Goal: Find specific page/section: Find specific page/section

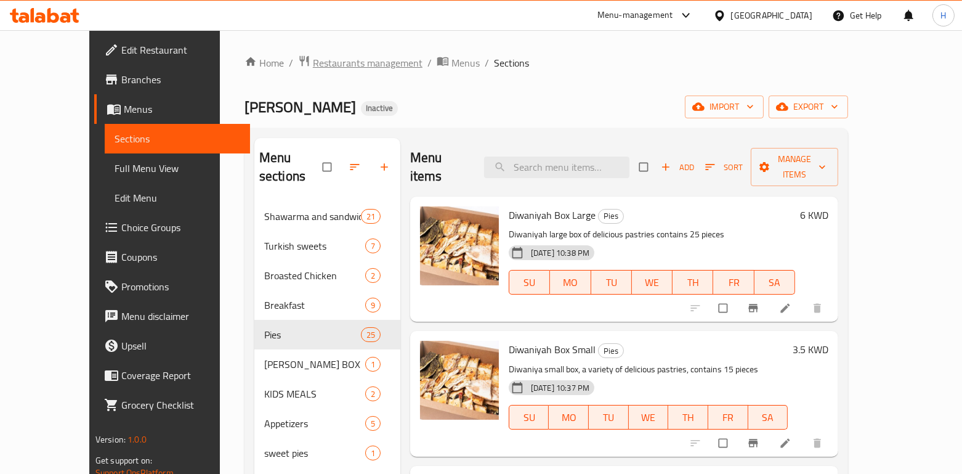
click at [345, 65] on span "Restaurants management" at bounding box center [368, 62] width 110 height 15
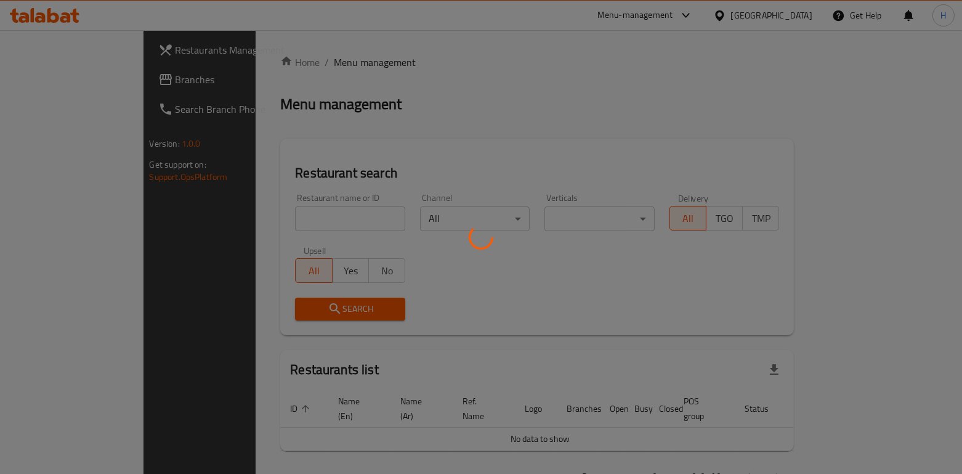
click at [309, 220] on div at bounding box center [481, 237] width 962 height 474
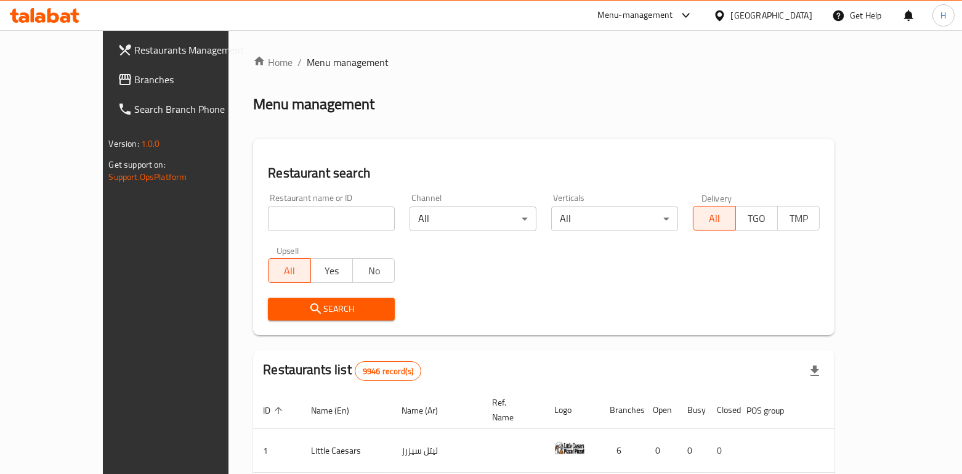
click at [305, 219] on div "Home / Menu management Menu management Restaurant search Restaurant name or ID …" at bounding box center [544, 431] width 582 height 753
click at [305, 219] on input "search" at bounding box center [331, 218] width 127 height 25
type input "l"
type input "مروج [GEOGRAPHIC_DATA]"
click at [308, 312] on span "Search" at bounding box center [331, 308] width 107 height 15
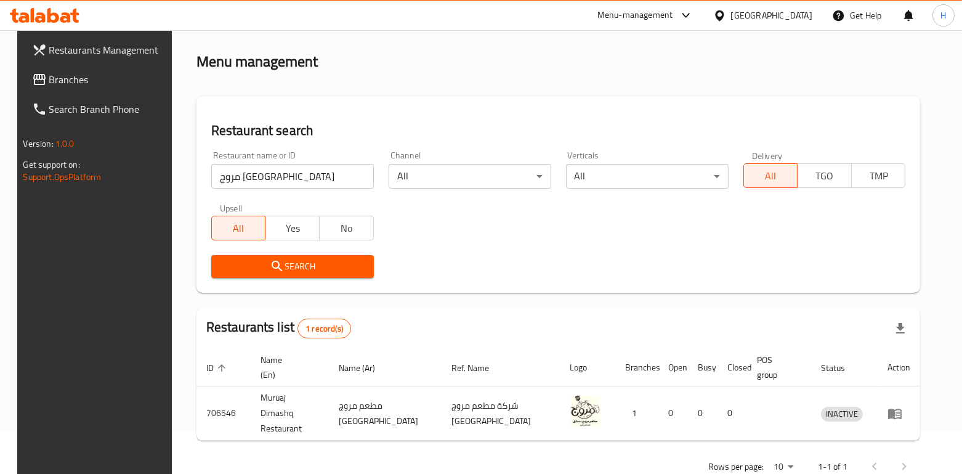
scroll to position [65, 0]
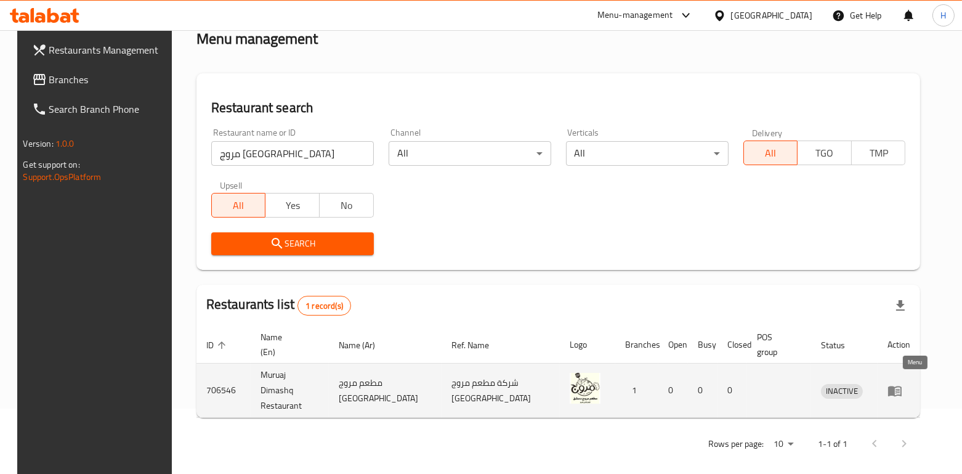
click at [902, 389] on icon "enhanced table" at bounding box center [895, 391] width 14 height 10
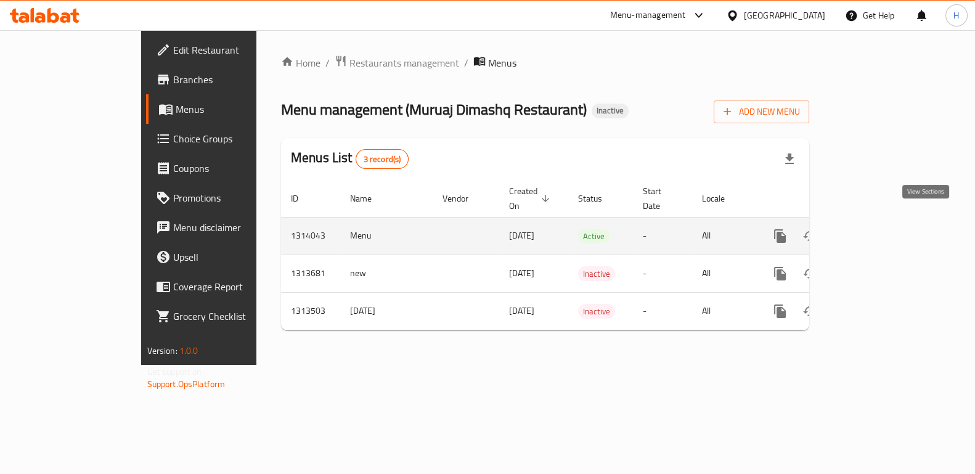
click at [883, 221] on link "enhanced table" at bounding box center [869, 236] width 30 height 30
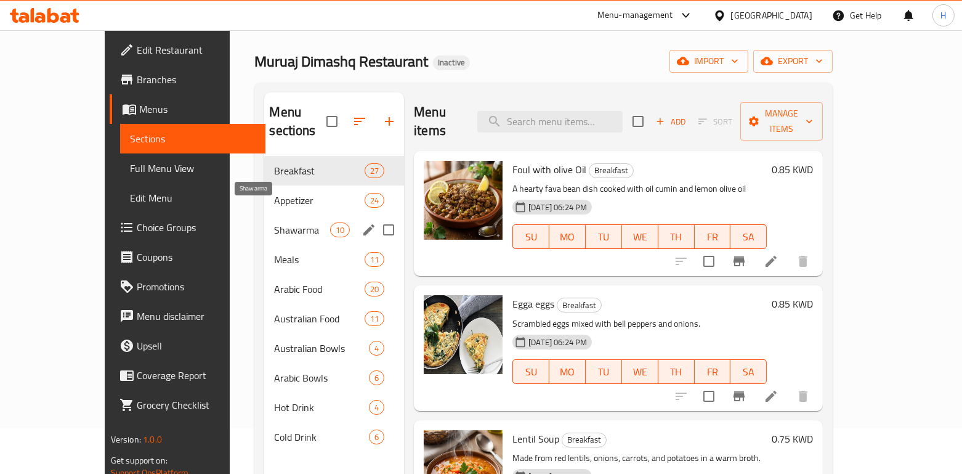
scroll to position [82, 0]
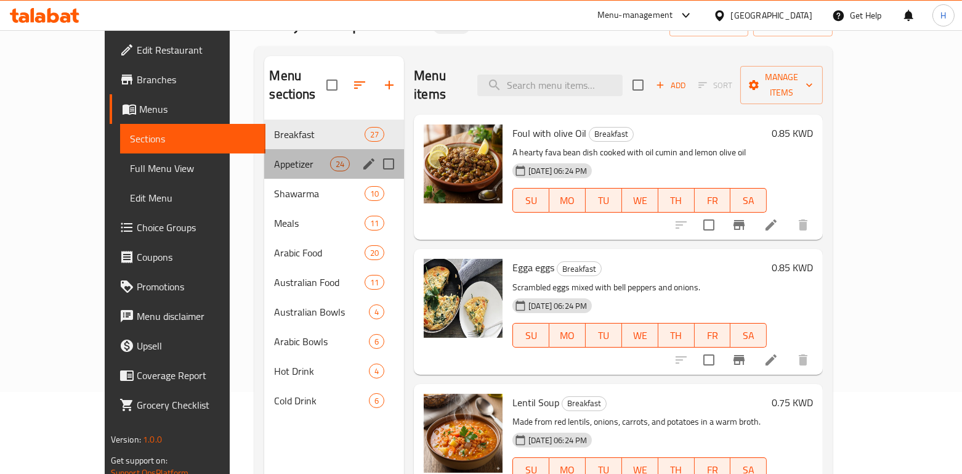
click at [264, 156] on div "Appetizer 24" at bounding box center [334, 164] width 140 height 30
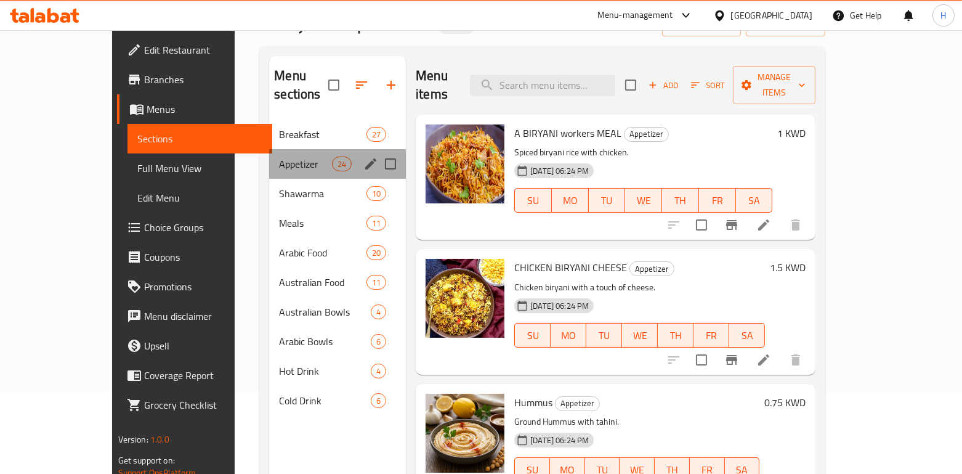
click at [269, 155] on div "Appetizer 24" at bounding box center [337, 164] width 137 height 30
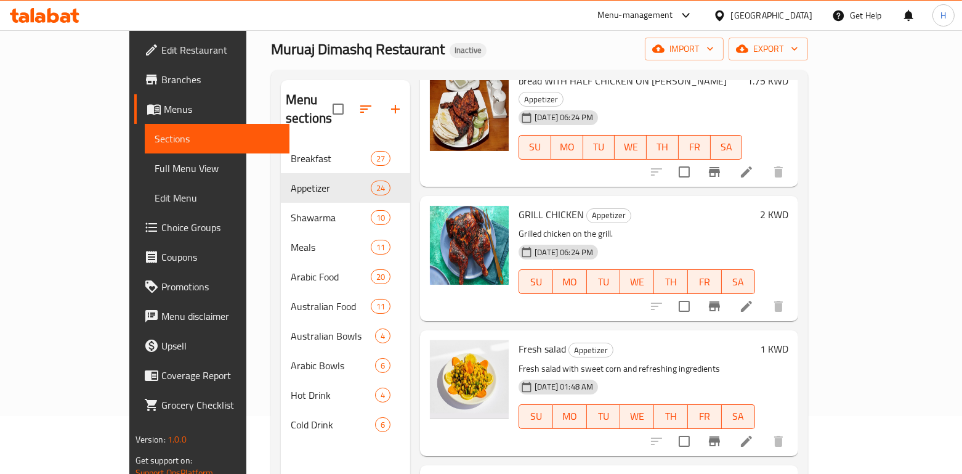
scroll to position [82, 0]
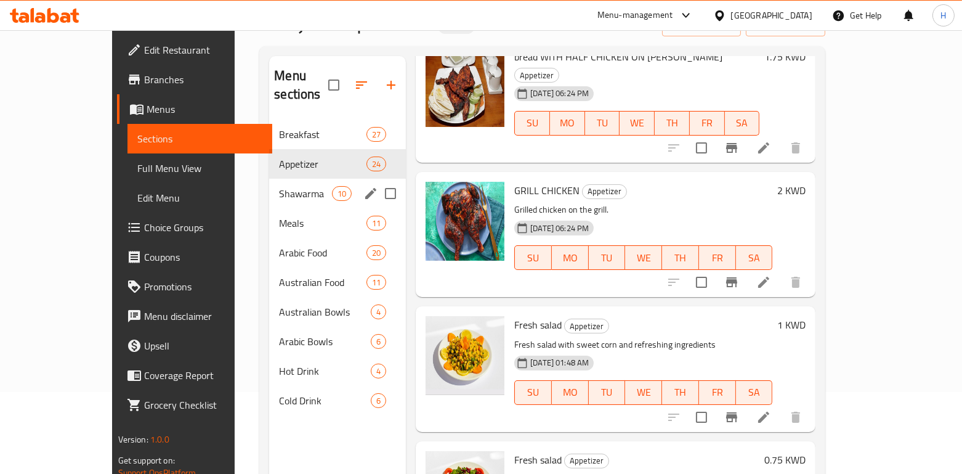
click at [279, 186] on span "Shawarma" at bounding box center [305, 193] width 52 height 15
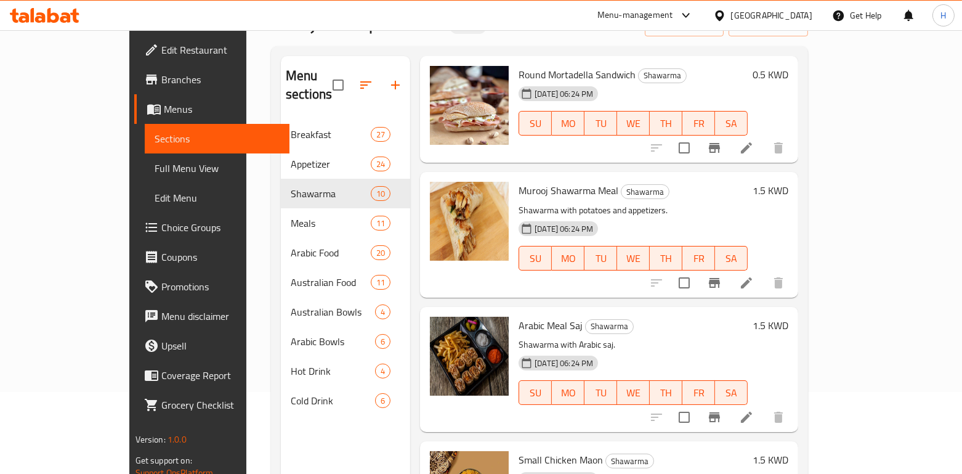
scroll to position [847, 0]
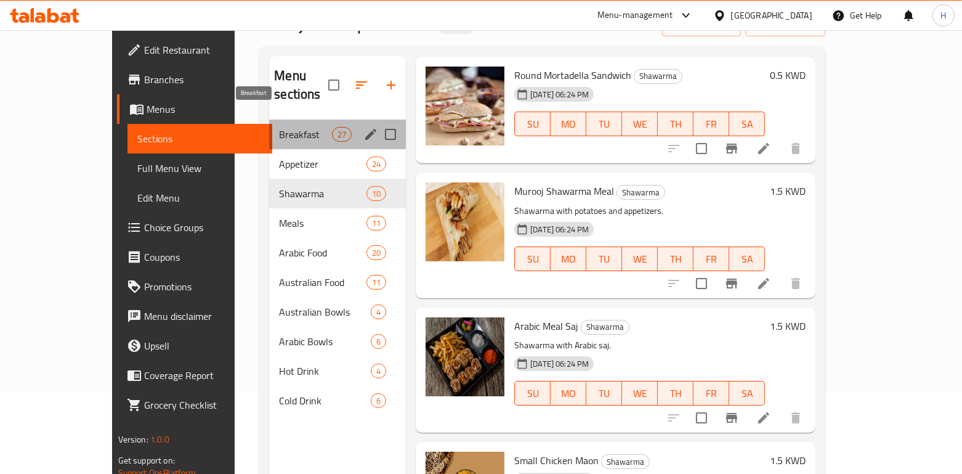
click at [279, 127] on span "Breakfast" at bounding box center [305, 134] width 52 height 15
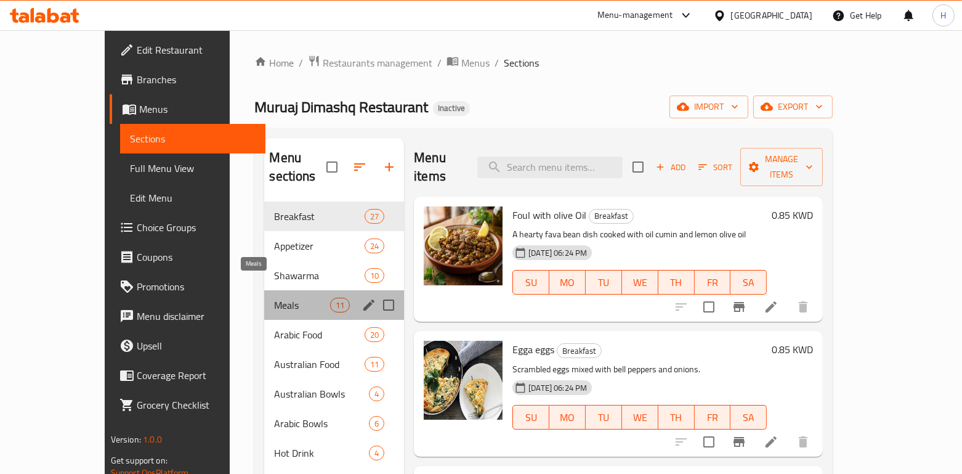
click at [274, 298] on span "Meals" at bounding box center [301, 305] width 55 height 15
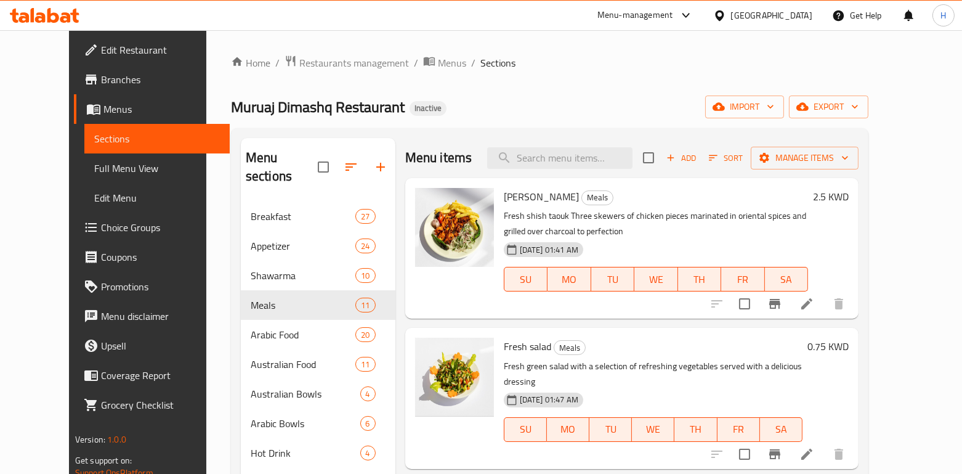
click at [601, 218] on p "Fresh shish taouk Three skewers of chicken pieces marinated in oriental spices …" at bounding box center [656, 223] width 304 height 31
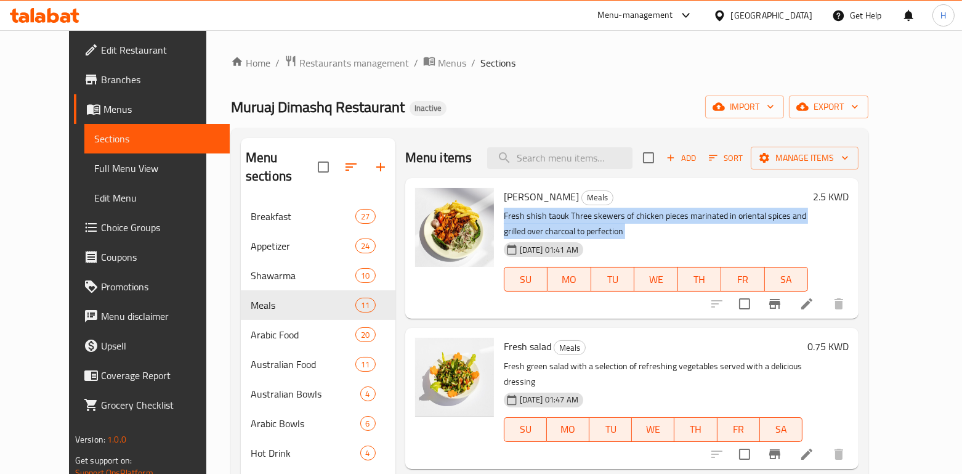
click at [601, 218] on p "Fresh shish taouk Three skewers of chicken pieces marinated in oriental spices …" at bounding box center [656, 223] width 304 height 31
click at [625, 237] on div "[DATE] 01:41 AM SU MO TU WE TH FR SA" at bounding box center [656, 270] width 314 height 67
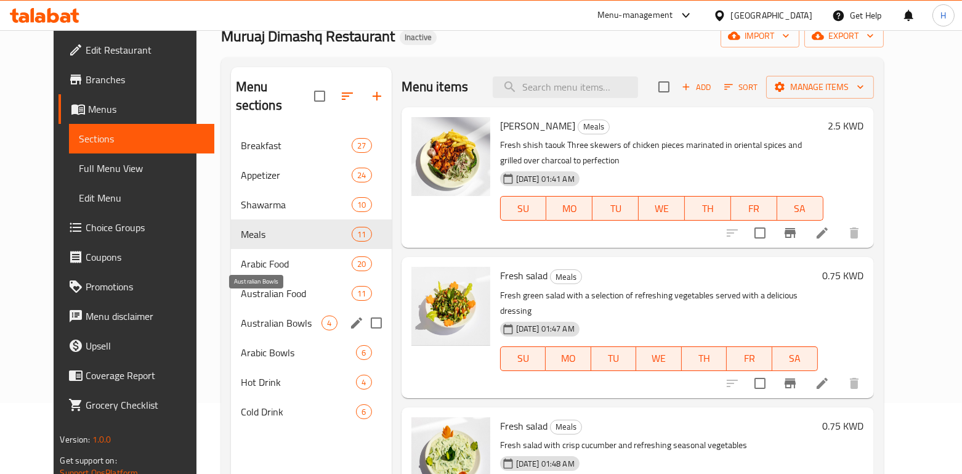
scroll to position [82, 0]
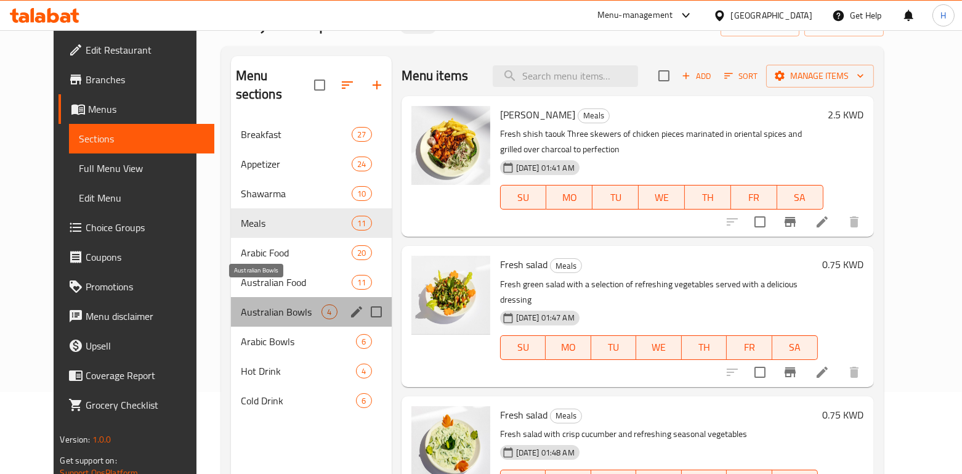
drag, startPoint x: 225, startPoint y: 294, endPoint x: 245, endPoint y: 312, distance: 27.1
click at [241, 304] on span "Australian Bowls" at bounding box center [281, 311] width 81 height 15
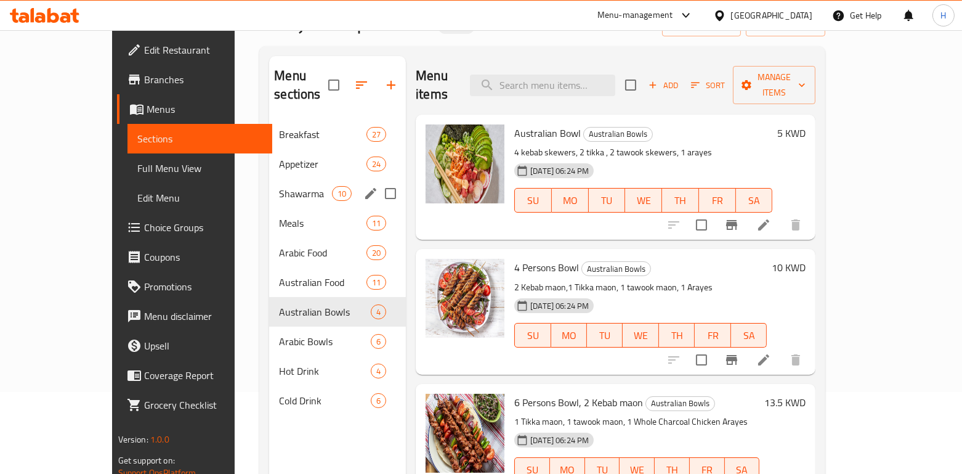
click at [269, 208] on div "Meals 11" at bounding box center [337, 223] width 137 height 30
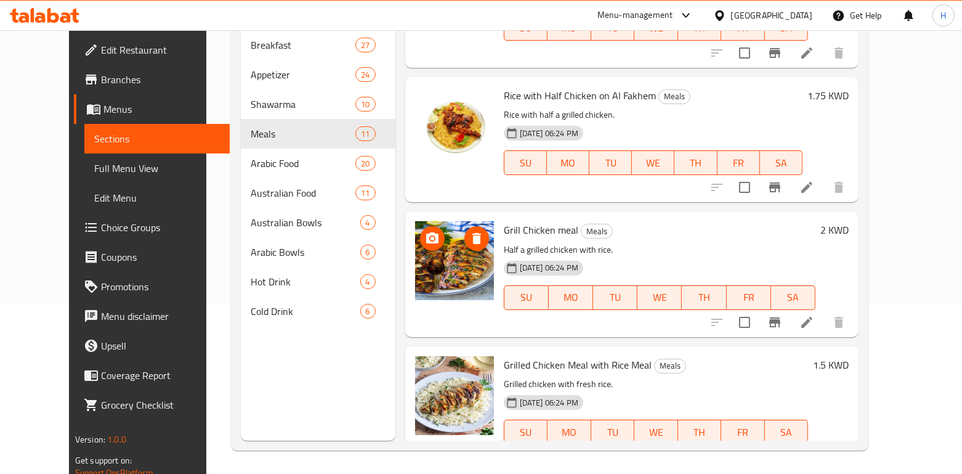
scroll to position [172, 0]
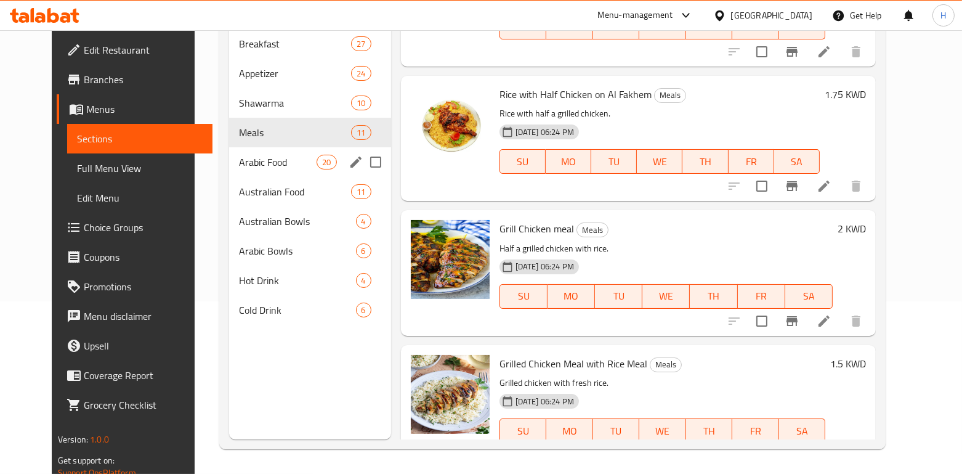
click at [239, 155] on span "Arabic Food" at bounding box center [278, 162] width 78 height 15
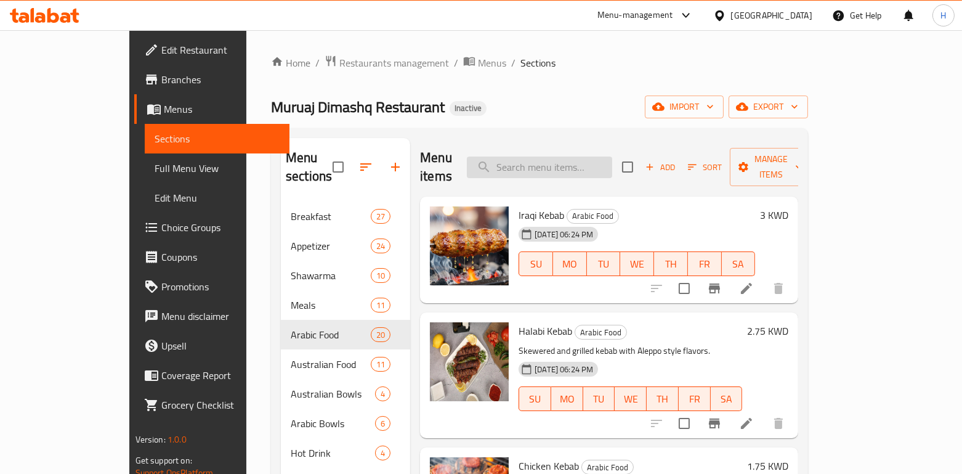
click at [547, 156] on input "search" at bounding box center [539, 167] width 145 height 22
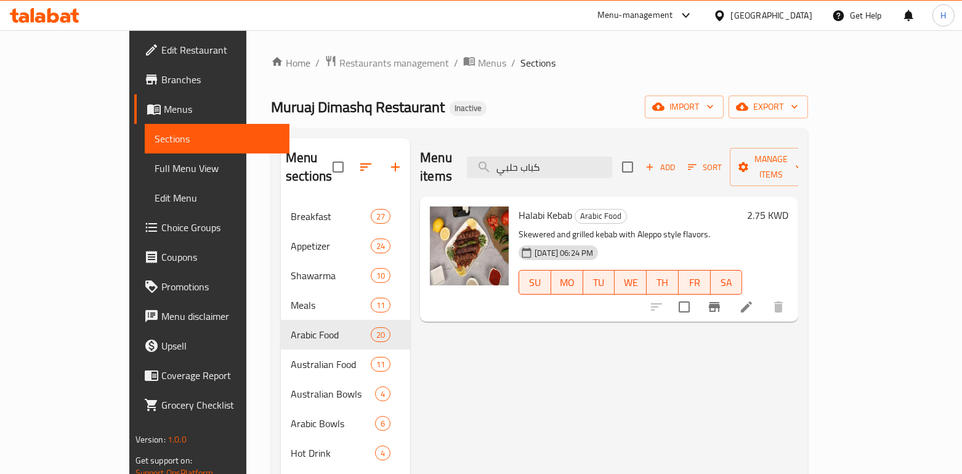
click at [519, 206] on span "Halabi Kebab" at bounding box center [546, 215] width 54 height 18
click at [604, 166] on input "كباب حلبي" at bounding box center [539, 167] width 145 height 22
drag, startPoint x: 604, startPoint y: 166, endPoint x: 564, endPoint y: 166, distance: 40.7
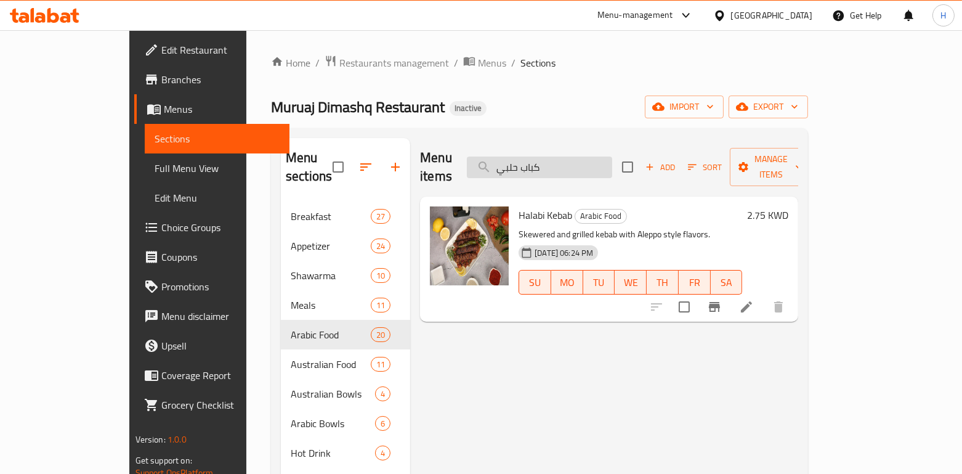
click at [547, 166] on input "كباب حلبي" at bounding box center [539, 167] width 145 height 22
click at [564, 166] on input "كباب حلبي" at bounding box center [539, 167] width 145 height 22
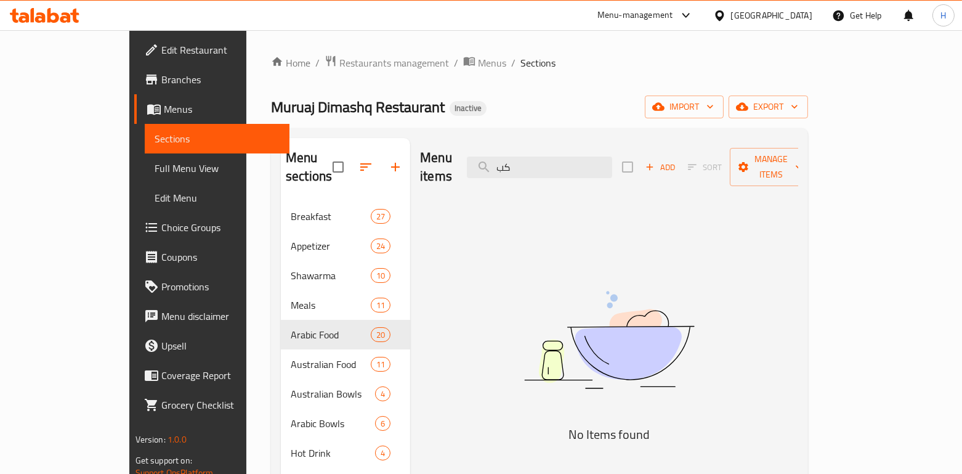
type input "ك"
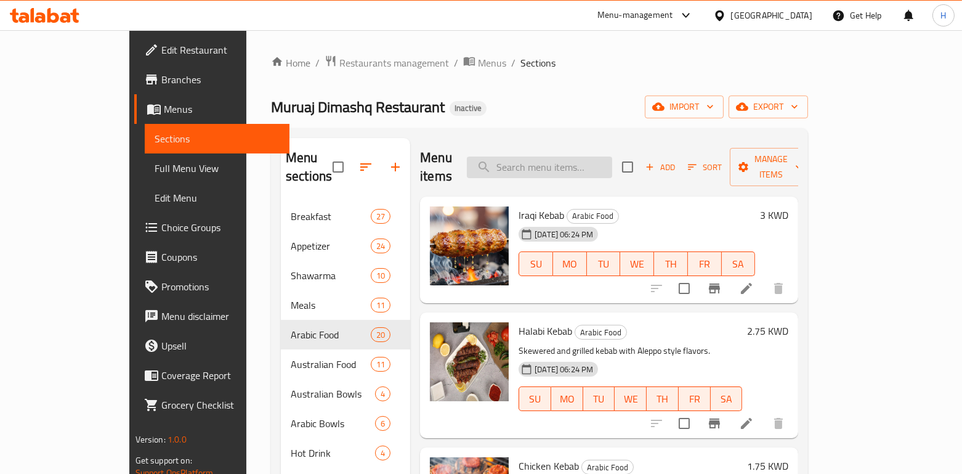
click at [605, 167] on input "search" at bounding box center [539, 167] width 145 height 22
drag, startPoint x: 286, startPoint y: 110, endPoint x: 185, endPoint y: 109, distance: 101.0
click at [271, 109] on span "Muruaj Dimashq Restaurant" at bounding box center [358, 107] width 174 height 28
copy span "Muruaj Dimashq"
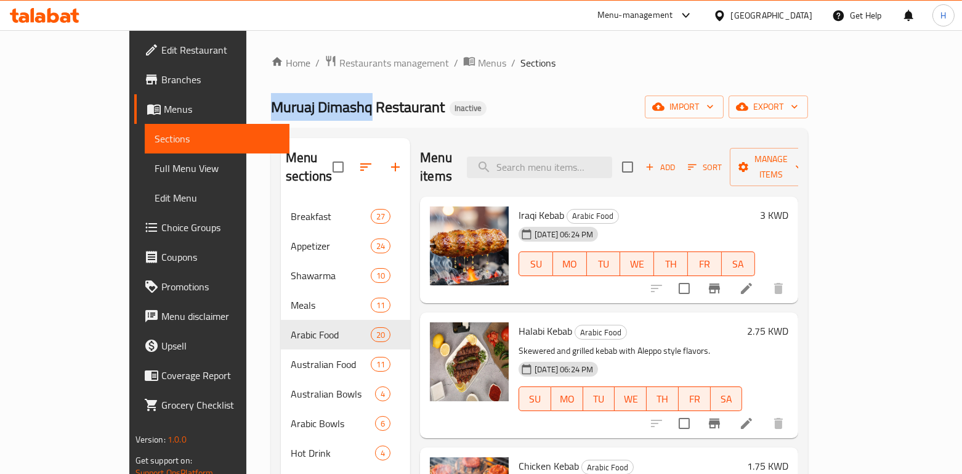
copy span "Muruaj Dimashq"
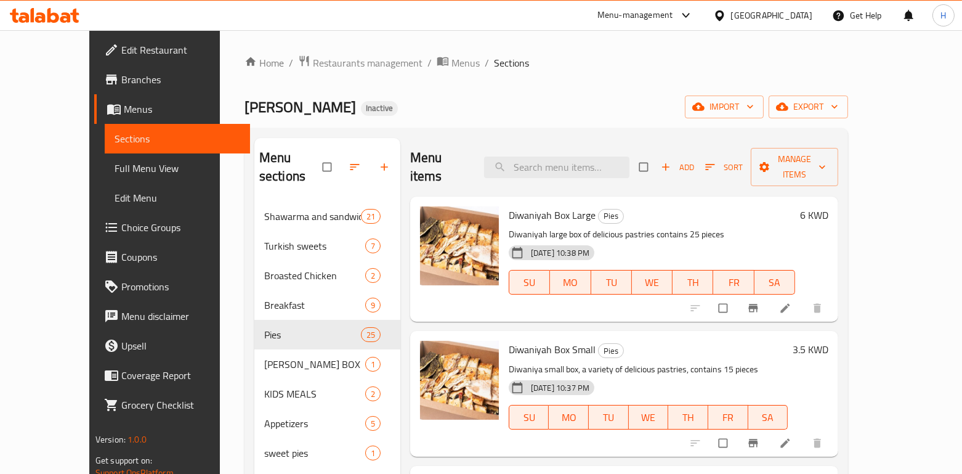
click at [673, 12] on div "Menu-management" at bounding box center [636, 15] width 76 height 15
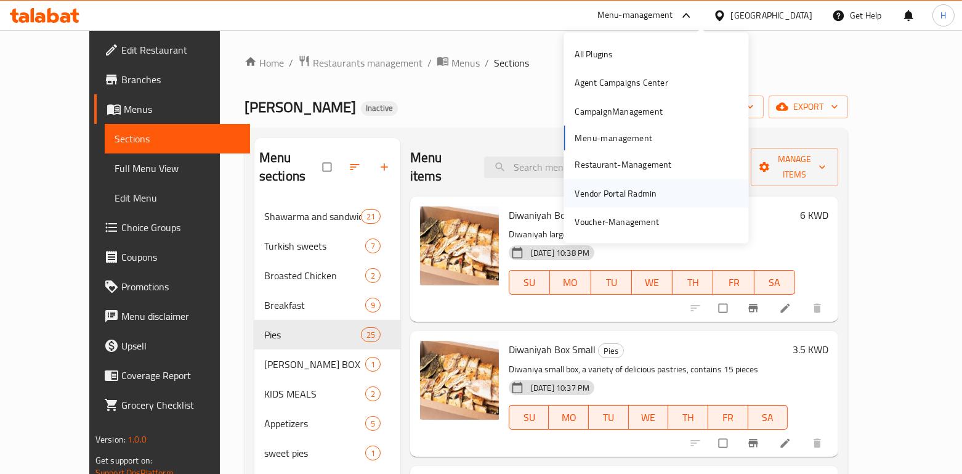
click at [610, 191] on div "Vendor Portal Radmin" at bounding box center [616, 193] width 82 height 14
